Goal: Navigation & Orientation: Find specific page/section

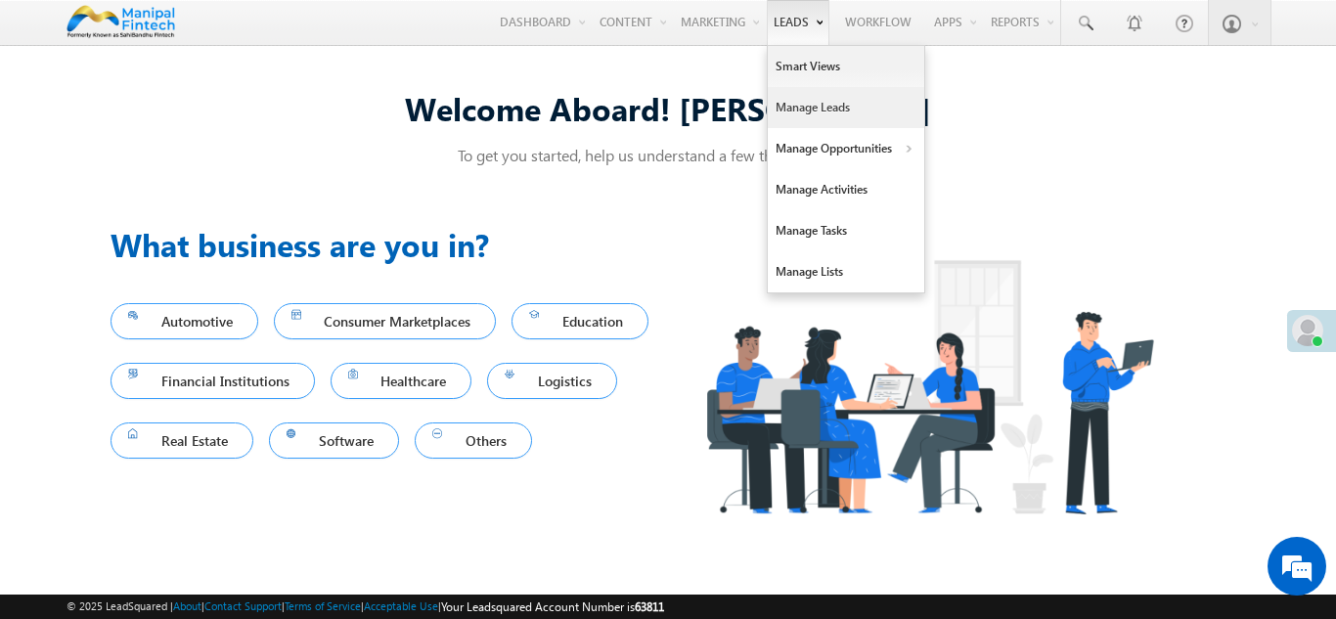
click at [808, 102] on link "Manage Leads" at bounding box center [846, 107] width 156 height 41
